Goal: Task Accomplishment & Management: Use online tool/utility

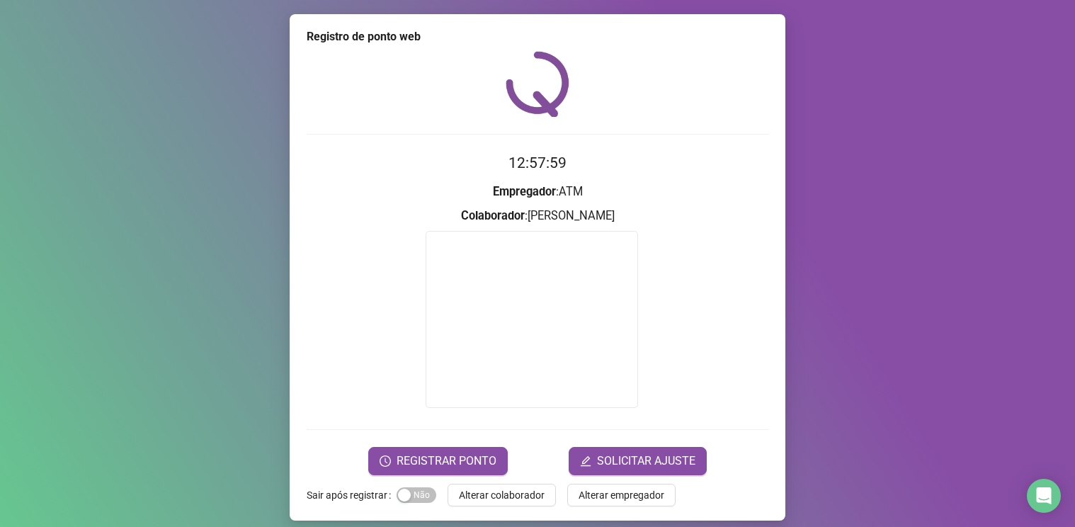
click at [619, 462] on span "SOLICITAR AJUSTE" at bounding box center [646, 460] width 98 height 17
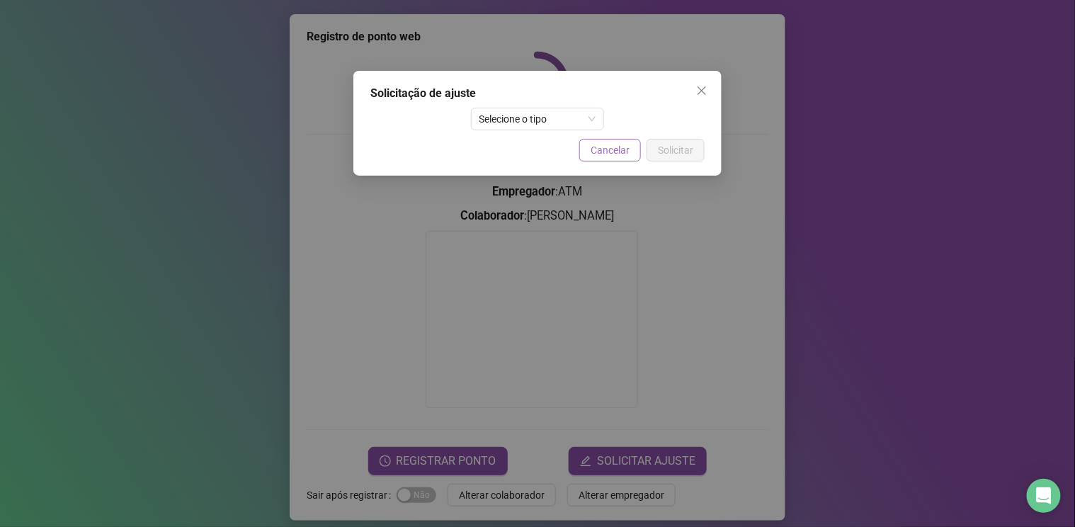
click at [612, 149] on span "Cancelar" at bounding box center [609, 150] width 39 height 16
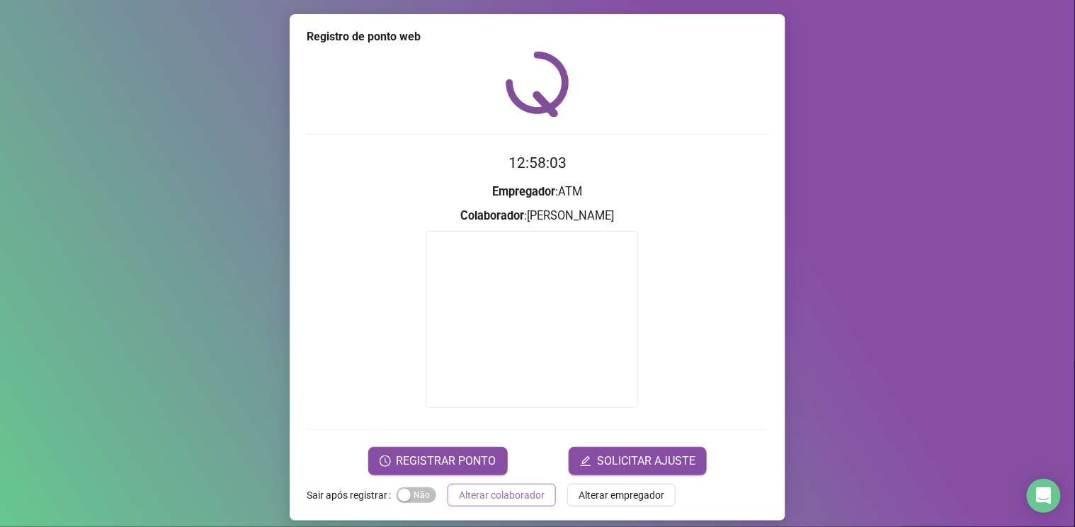
click at [482, 493] on span "Alterar colaborador" at bounding box center [502, 495] width 86 height 16
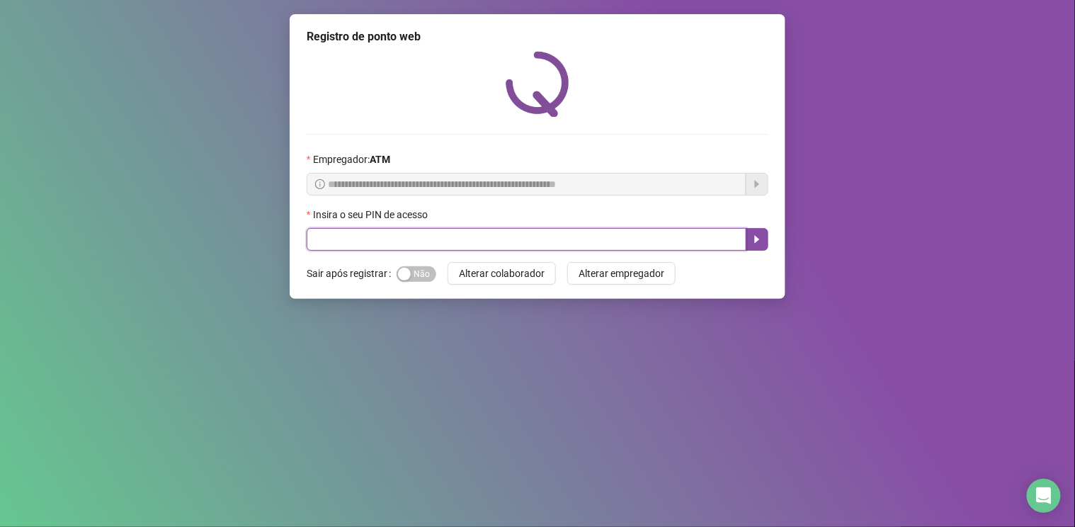
drag, startPoint x: 364, startPoint y: 234, endPoint x: 505, endPoint y: 212, distance: 142.5
click at [394, 224] on div "Insira o seu PIN de acesso" at bounding box center [538, 229] width 462 height 44
type input "*****"
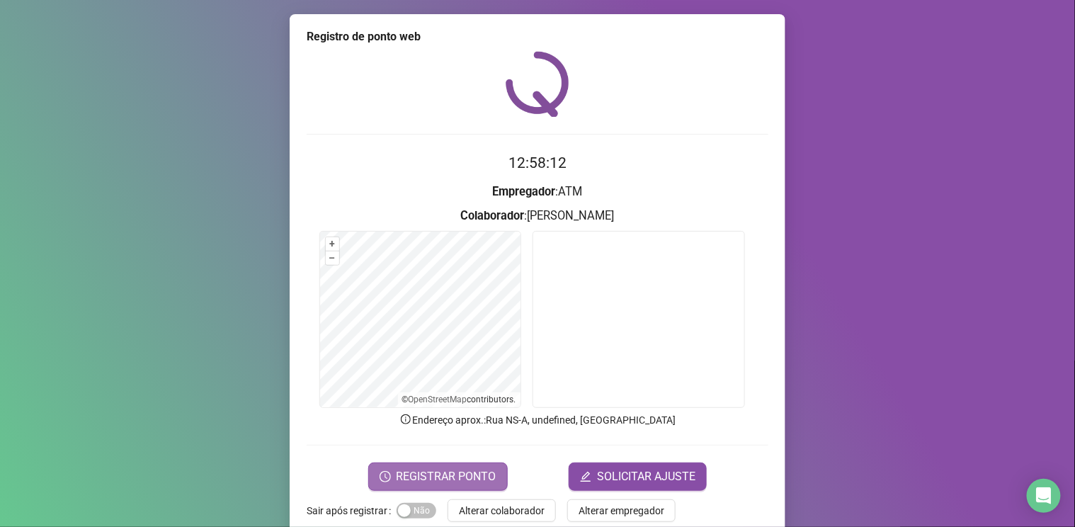
click at [443, 485] on button "REGISTRAR PONTO" at bounding box center [437, 476] width 139 height 28
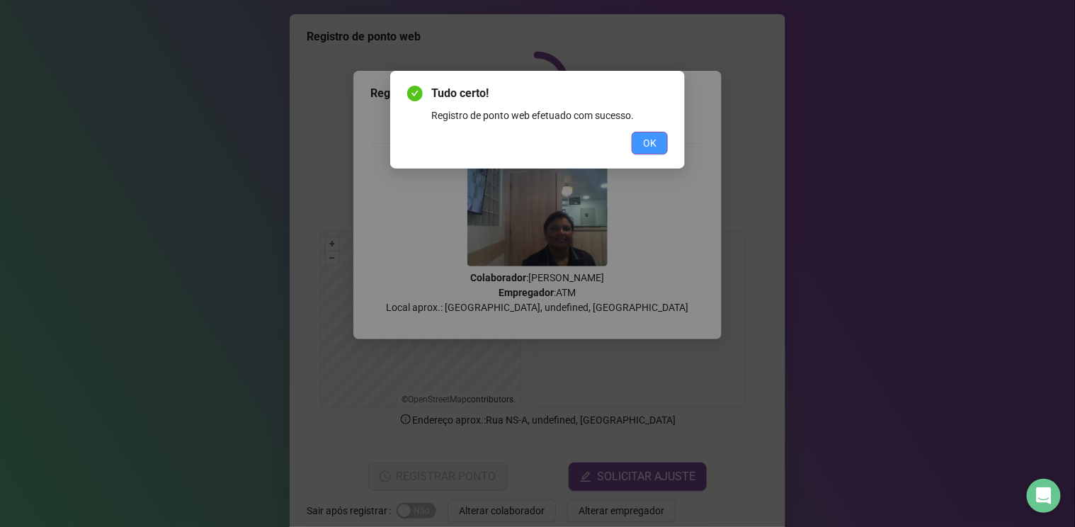
click at [653, 137] on span "OK" at bounding box center [649, 143] width 13 height 16
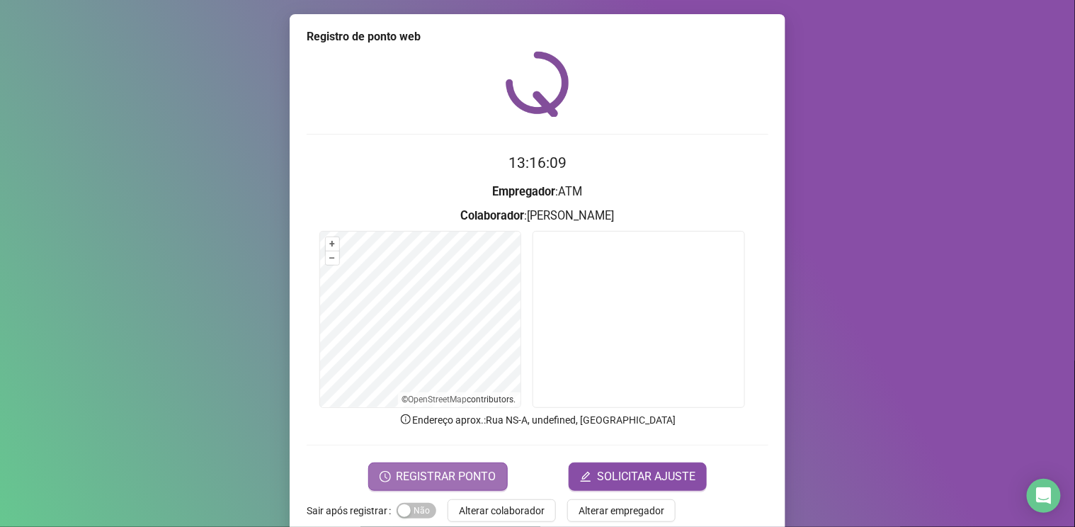
click at [437, 471] on span "REGISTRAR PONTO" at bounding box center [446, 476] width 100 height 17
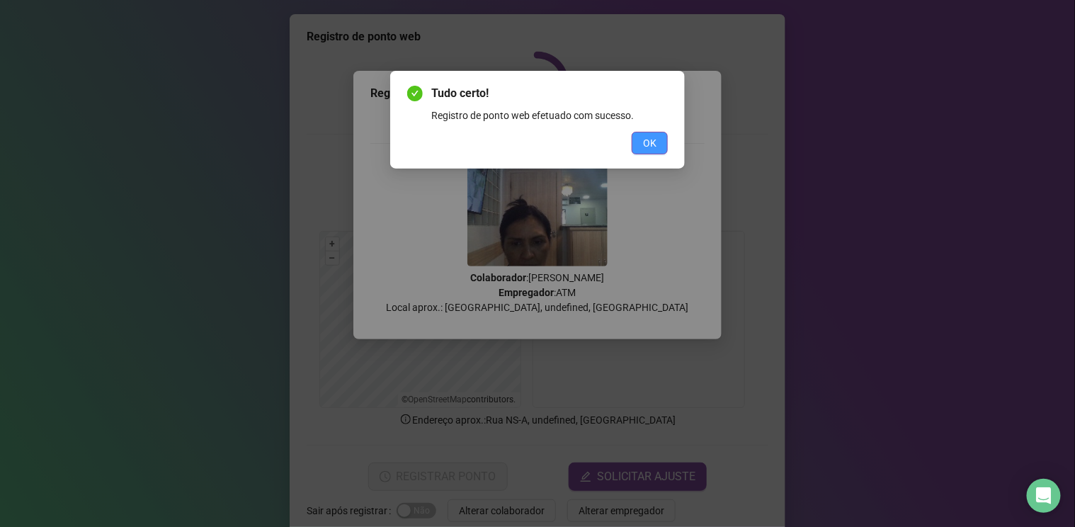
click at [654, 133] on button "OK" at bounding box center [649, 143] width 36 height 23
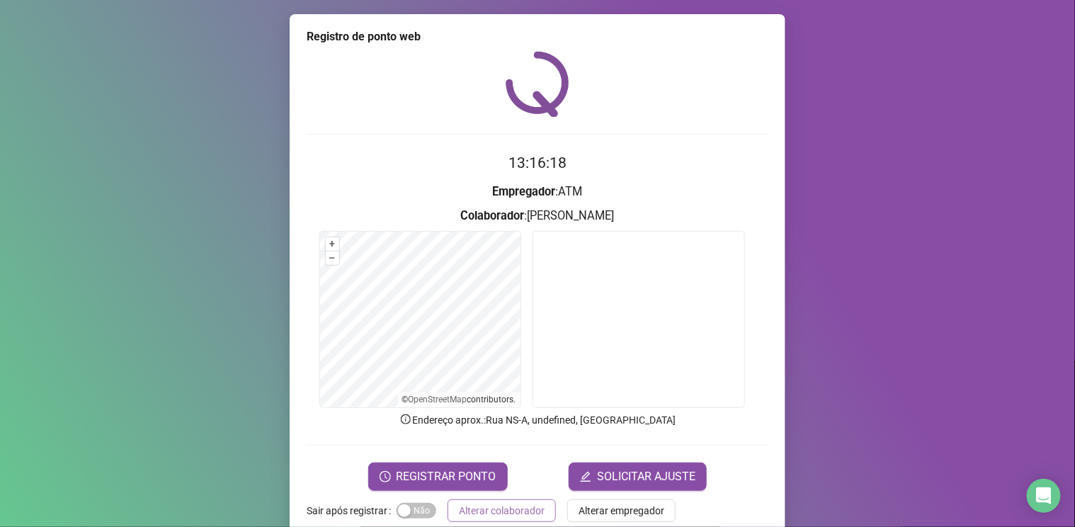
click at [490, 509] on span "Alterar colaborador" at bounding box center [502, 511] width 86 height 16
